Goal: Task Accomplishment & Management: Manage account settings

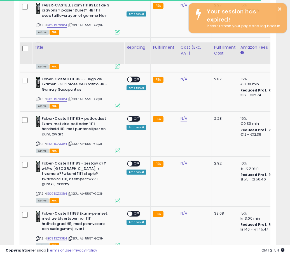
scroll to position [377, 0]
